Goal: Task Accomplishment & Management: Complete application form

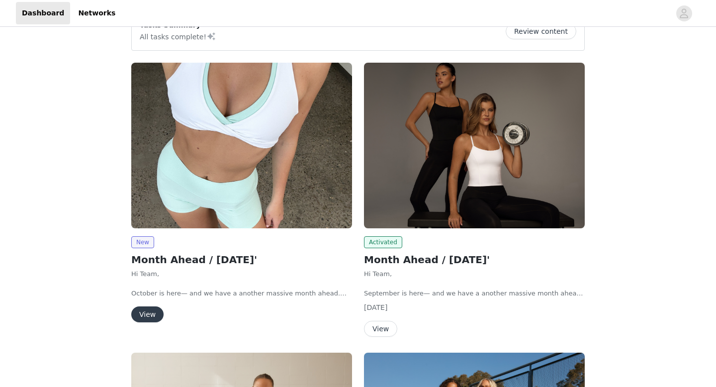
scroll to position [138, 0]
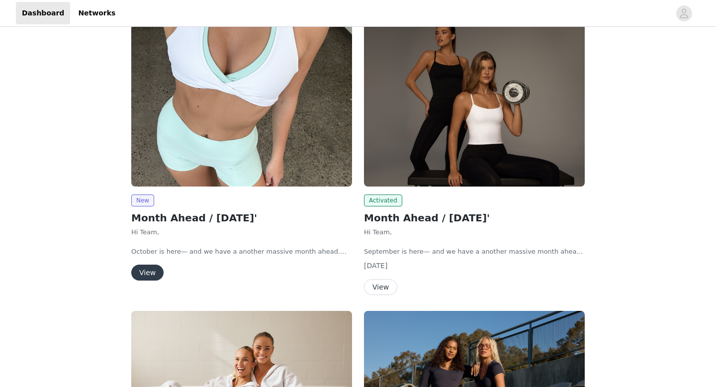
click at [148, 271] on button "View" at bounding box center [147, 272] width 32 height 16
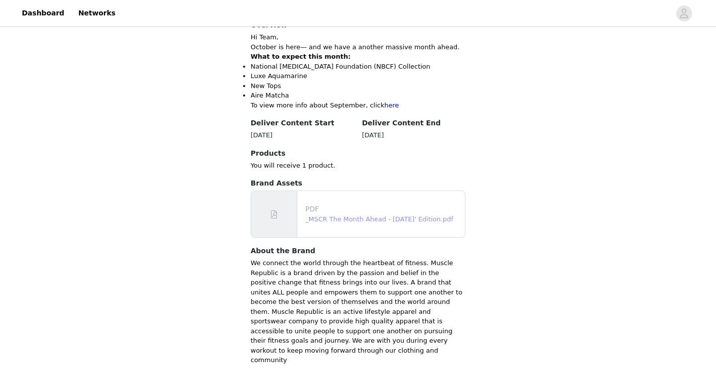
scroll to position [427, 0]
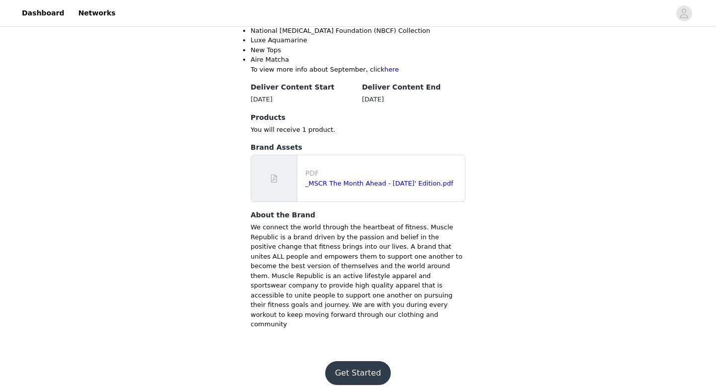
click at [362, 362] on button "Get Started" at bounding box center [358, 373] width 66 height 24
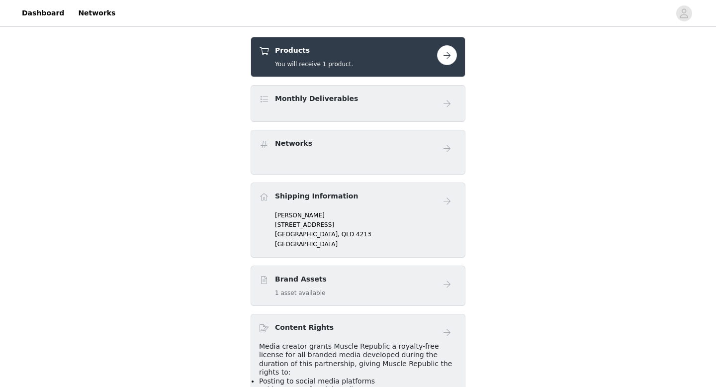
scroll to position [346, 0]
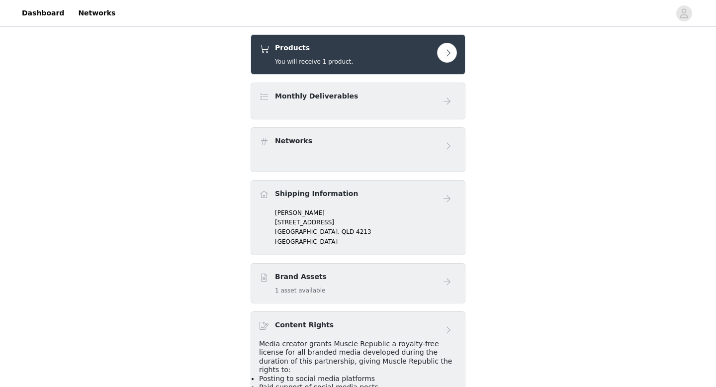
click at [318, 61] on h5 "You will receive 1 product." at bounding box center [314, 61] width 78 height 9
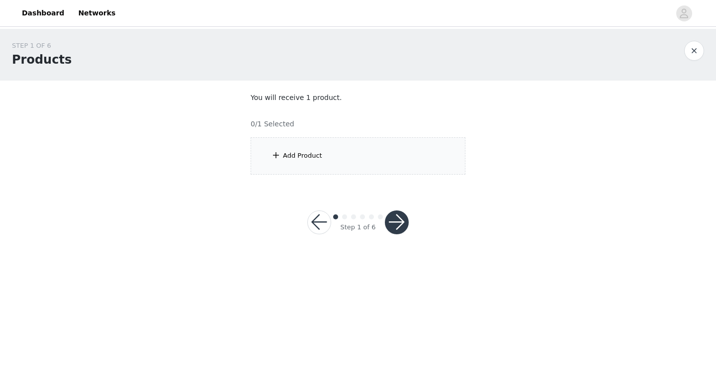
click at [320, 160] on div "Add Product" at bounding box center [302, 156] width 39 height 10
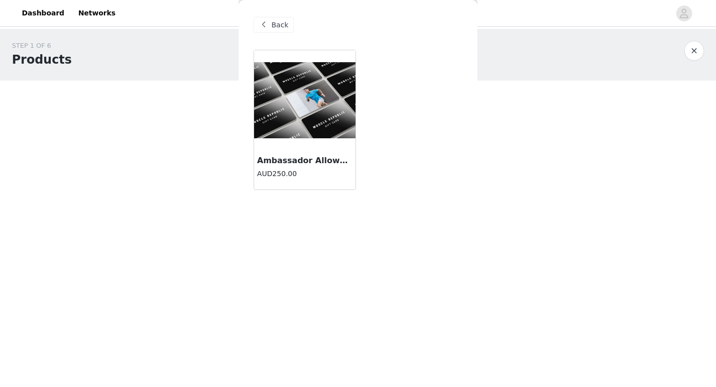
click at [299, 76] on img at bounding box center [304, 100] width 101 height 76
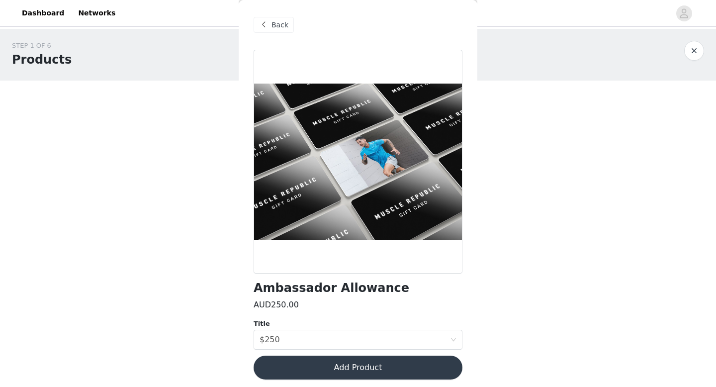
click at [338, 367] on button "Add Product" at bounding box center [357, 367] width 209 height 24
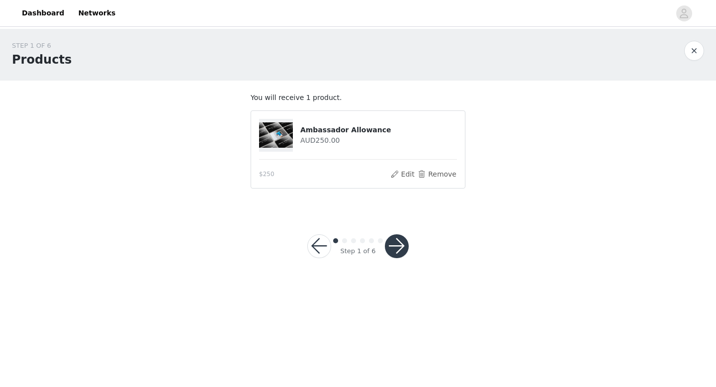
click at [391, 247] on button "button" at bounding box center [397, 246] width 24 height 24
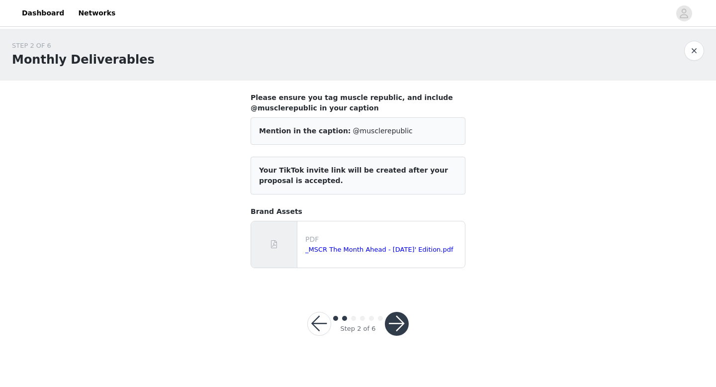
click at [398, 326] on button "button" at bounding box center [397, 324] width 24 height 24
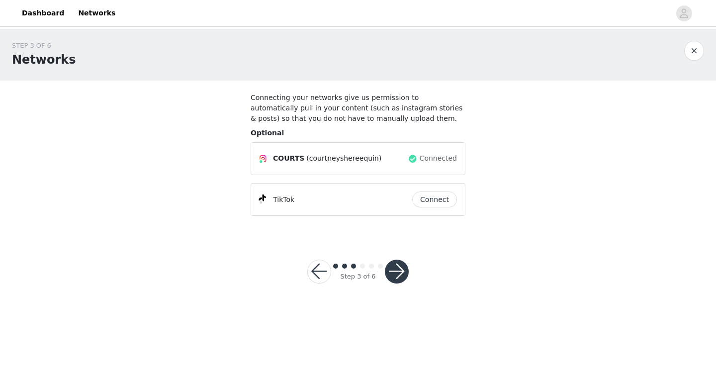
click at [394, 277] on button "button" at bounding box center [397, 271] width 24 height 24
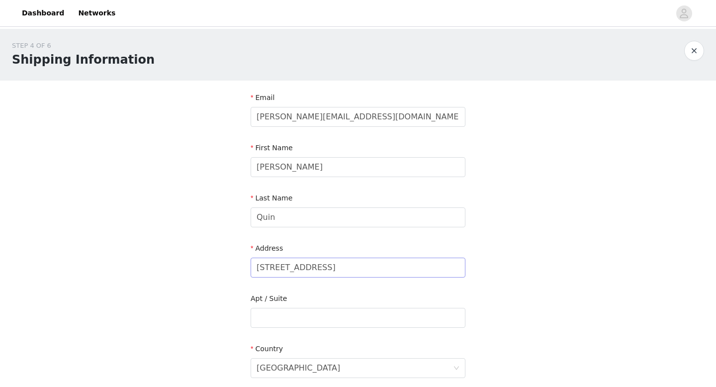
scroll to position [291, 0]
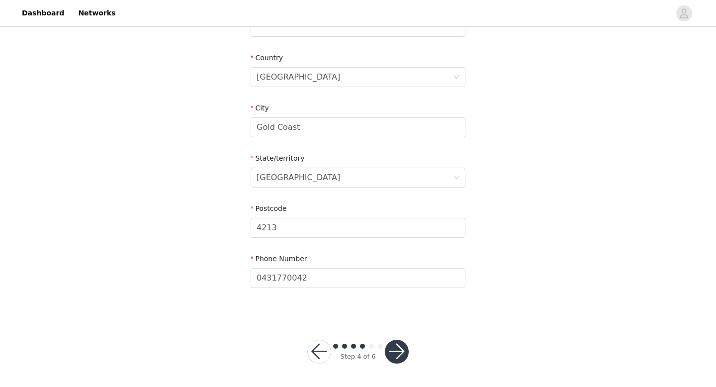
click at [401, 348] on button "button" at bounding box center [397, 351] width 24 height 24
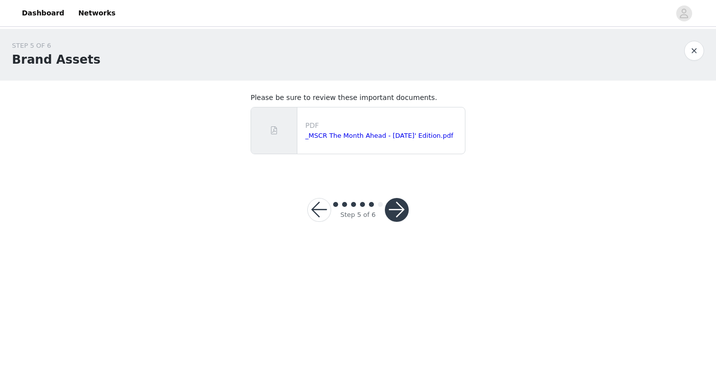
click at [400, 210] on button "button" at bounding box center [397, 210] width 24 height 24
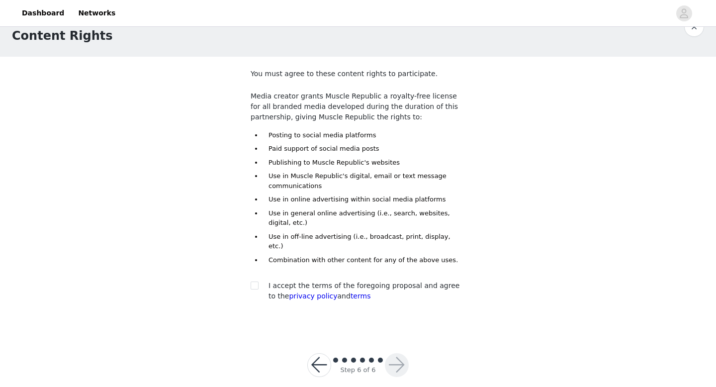
scroll to position [28, 0]
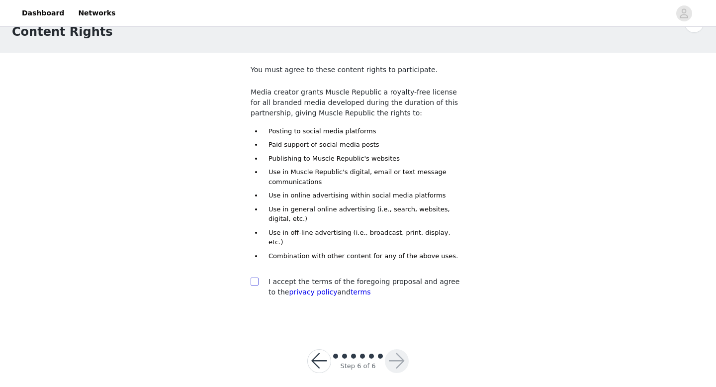
click at [252, 277] on input "checkbox" at bounding box center [253, 280] width 7 height 7
checkbox input "true"
click at [394, 349] on button "button" at bounding box center [397, 361] width 24 height 24
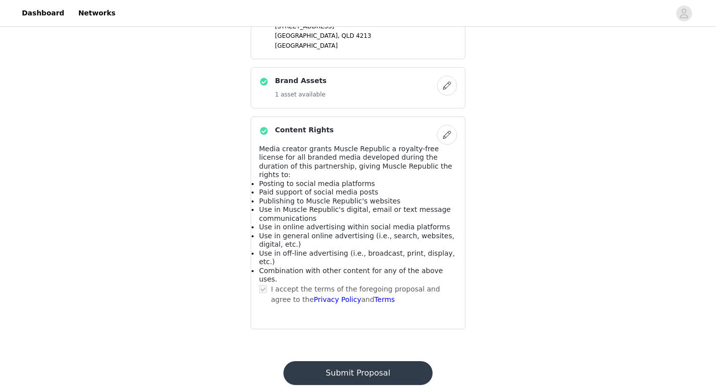
click at [366, 361] on button "Submit Proposal" at bounding box center [357, 373] width 149 height 24
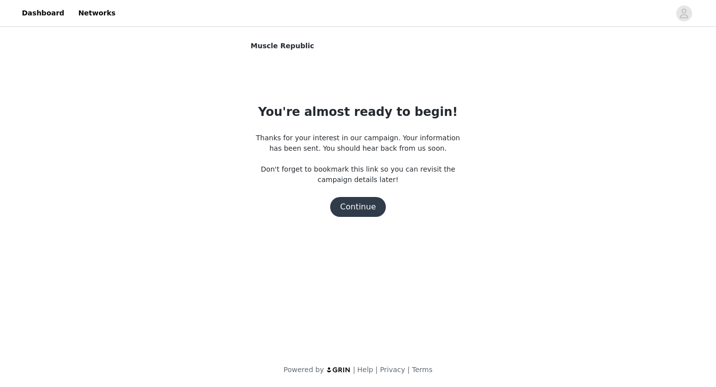
click at [366, 211] on button "Continue" at bounding box center [358, 207] width 56 height 20
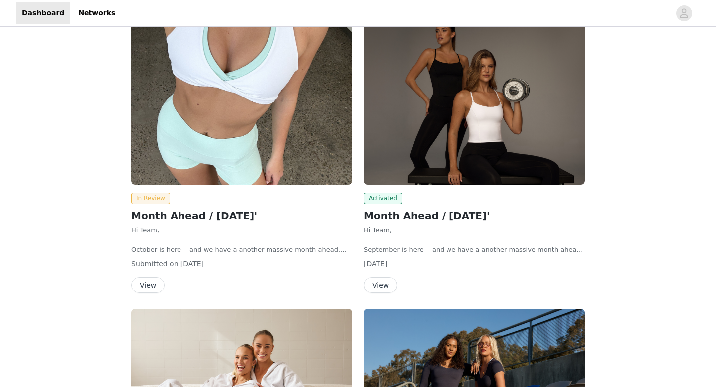
scroll to position [142, 0]
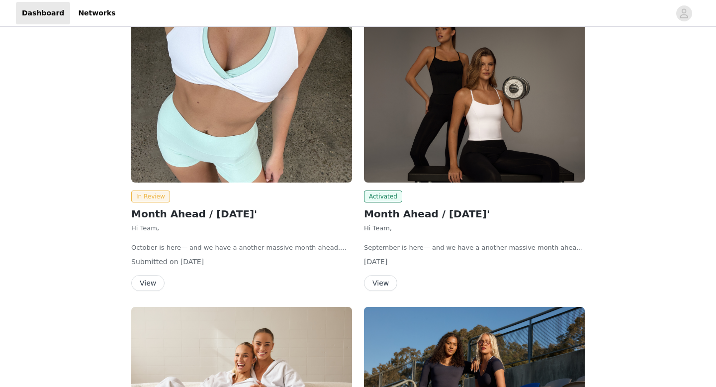
click at [155, 280] on button "View" at bounding box center [147, 283] width 33 height 16
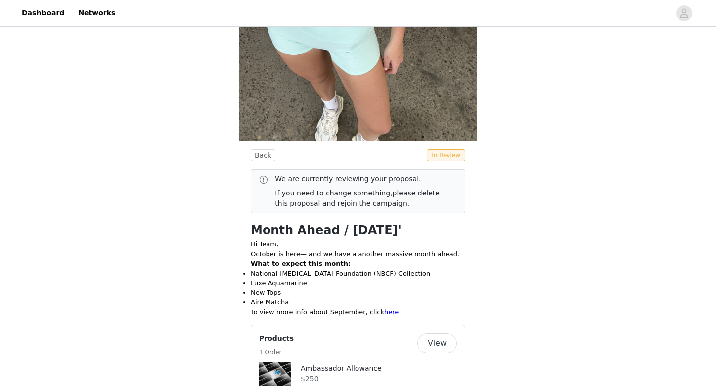
scroll to position [266, 0]
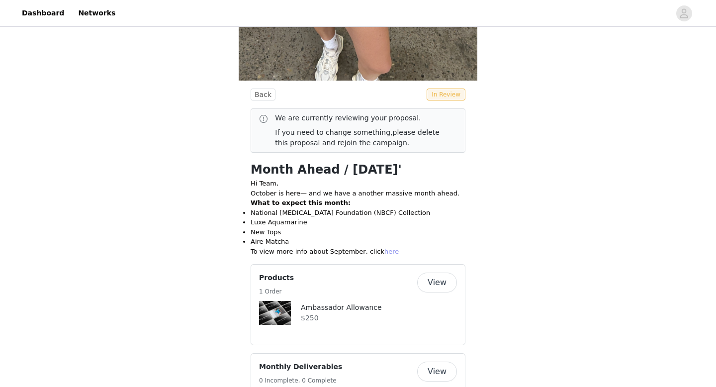
click at [384, 250] on link "here" at bounding box center [391, 250] width 14 height 7
